Goal: Transaction & Acquisition: Download file/media

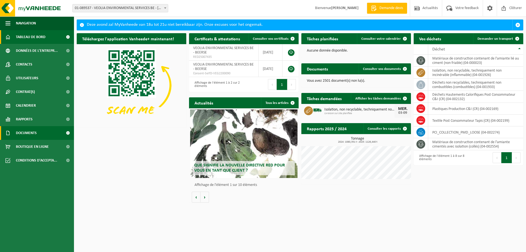
click at [22, 133] on span "Documents" at bounding box center [26, 133] width 21 height 14
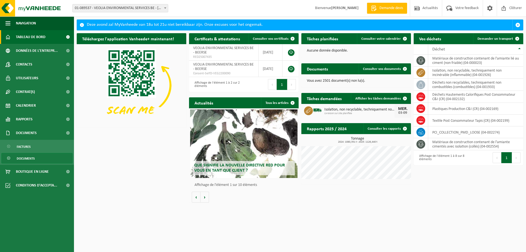
click at [30, 159] on span "Documents" at bounding box center [26, 158] width 18 height 10
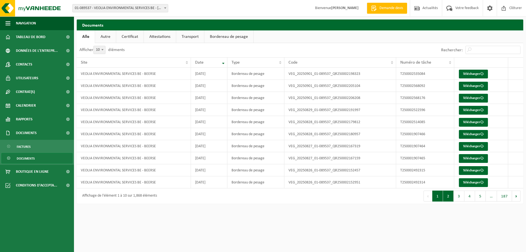
click at [445, 194] on button "2" at bounding box center [448, 195] width 11 height 11
click at [473, 71] on link "Télécharger" at bounding box center [473, 74] width 29 height 9
click at [438, 197] on button "1" at bounding box center [437, 195] width 11 height 11
click at [475, 180] on link "Télécharger" at bounding box center [473, 182] width 29 height 9
click at [474, 170] on link "Télécharger" at bounding box center [473, 170] width 29 height 9
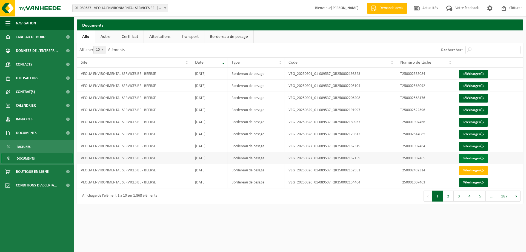
click at [477, 159] on link "Télécharger" at bounding box center [473, 158] width 29 height 9
click at [465, 145] on link "Télécharger" at bounding box center [473, 146] width 29 height 9
click at [466, 134] on link "Télécharger" at bounding box center [473, 134] width 29 height 9
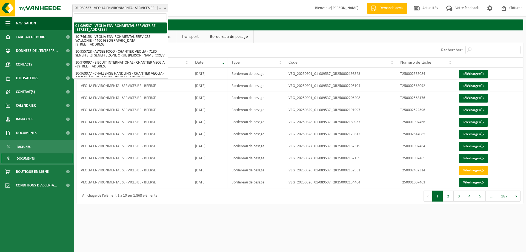
click at [165, 9] on span at bounding box center [164, 7] width 5 height 7
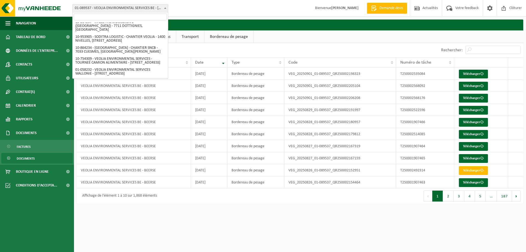
scroll to position [321, 0]
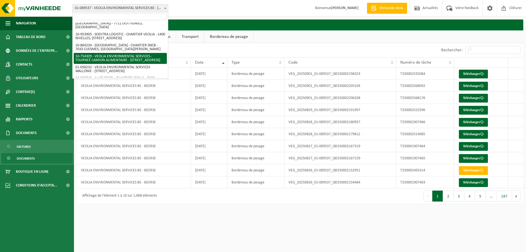
select select "95907"
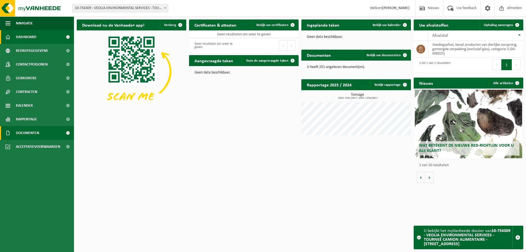
click at [33, 131] on span "Documenten" at bounding box center [27, 133] width 23 height 14
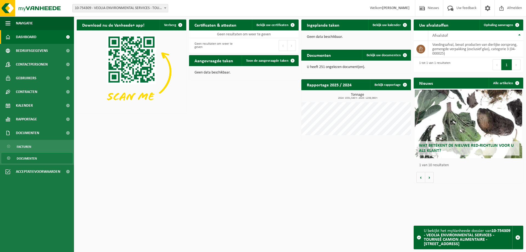
click at [33, 156] on span "Documenten" at bounding box center [27, 158] width 20 height 10
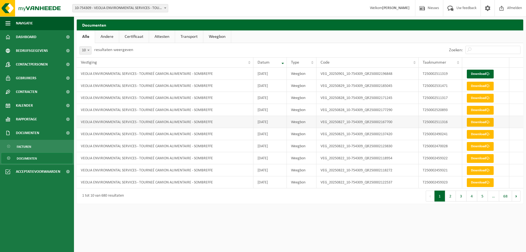
click at [475, 122] on link "Download" at bounding box center [480, 122] width 27 height 9
